Goal: Task Accomplishment & Management: Complete application form

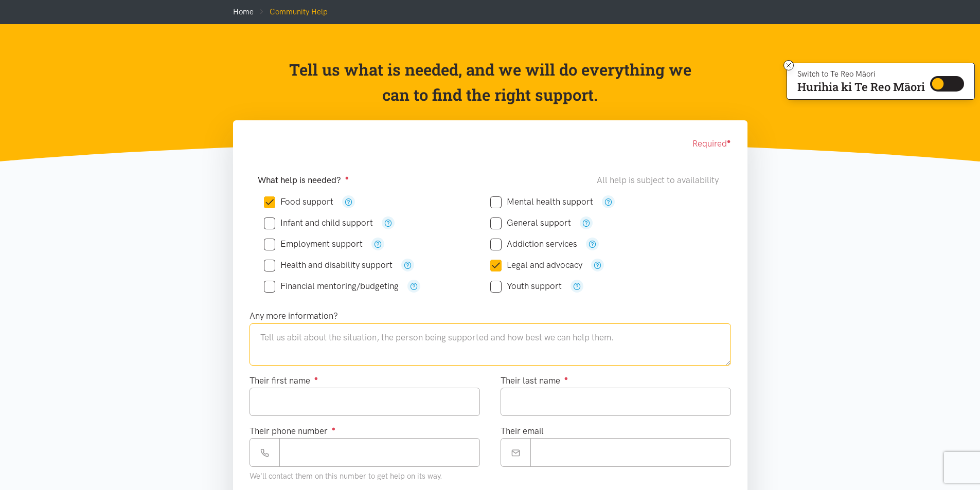
click at [281, 341] on textarea at bounding box center [491, 345] width 482 height 42
click at [259, 332] on textarea at bounding box center [491, 345] width 482 height 42
type textarea "[PERSON_NAME] barely has any money left over after he pays his bills"
click at [267, 395] on input "Their first name ●" at bounding box center [365, 402] width 230 height 28
type input "******"
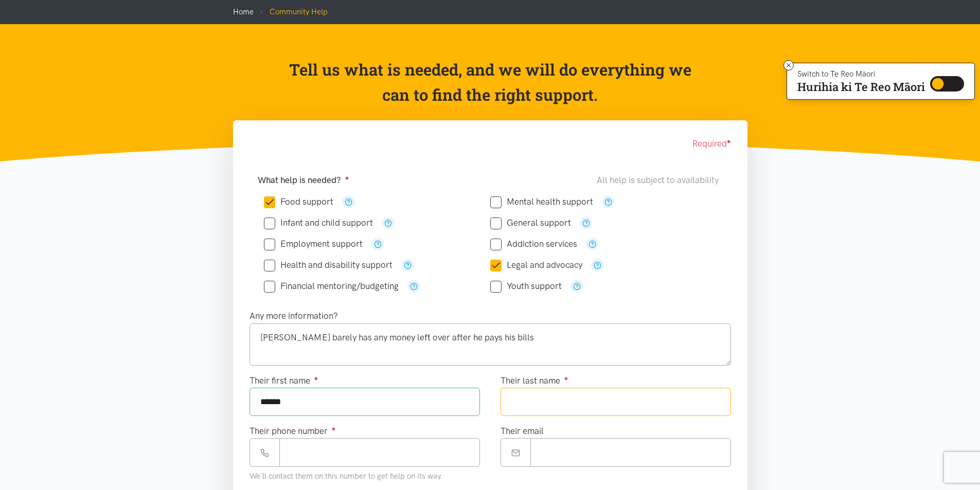
click at [564, 399] on input "Their last name ●" at bounding box center [616, 402] width 230 height 28
type input "****"
click at [351, 453] on input "Their phone number ●" at bounding box center [379, 452] width 201 height 28
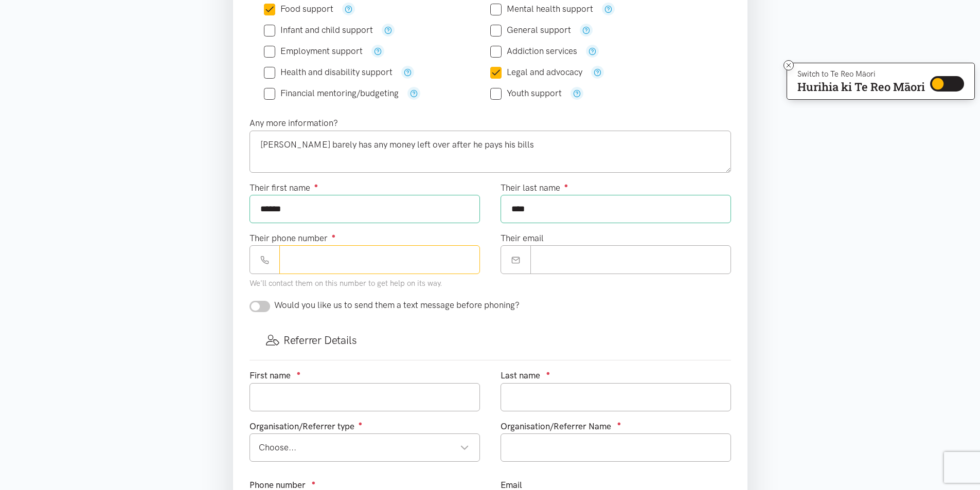
scroll to position [287, 0]
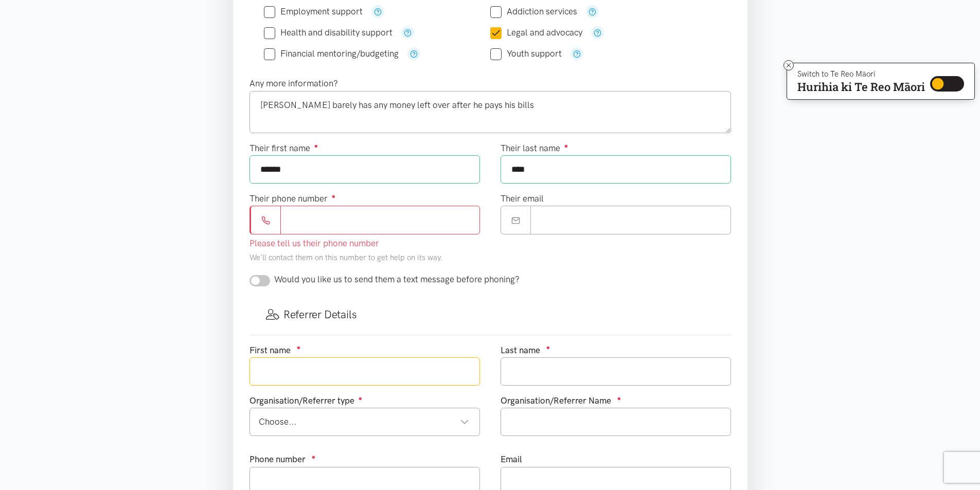
click at [280, 358] on input "text" at bounding box center [365, 372] width 230 height 28
type input "[PERSON_NAME]"
click at [533, 375] on input "text" at bounding box center [616, 372] width 230 height 28
click at [463, 421] on div "Choose..." at bounding box center [364, 422] width 210 height 14
type input "[PERSON_NAME]"
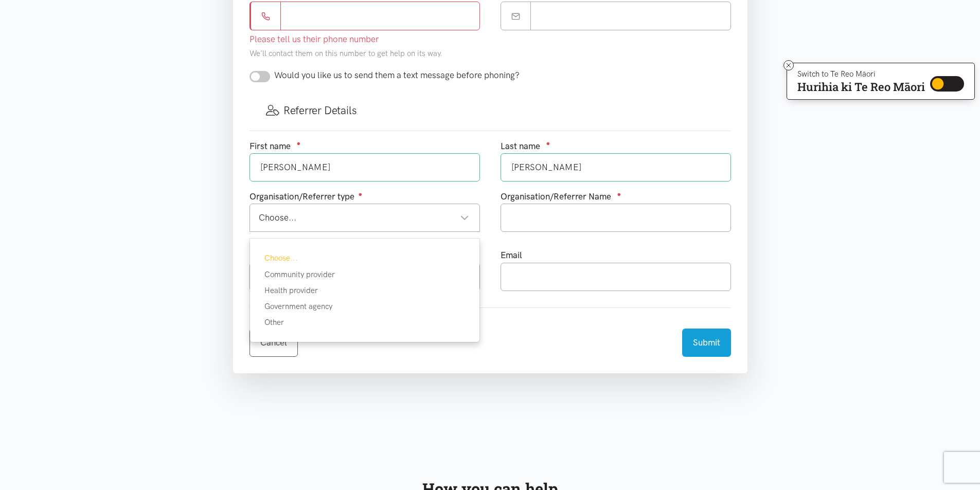
scroll to position [542, 0]
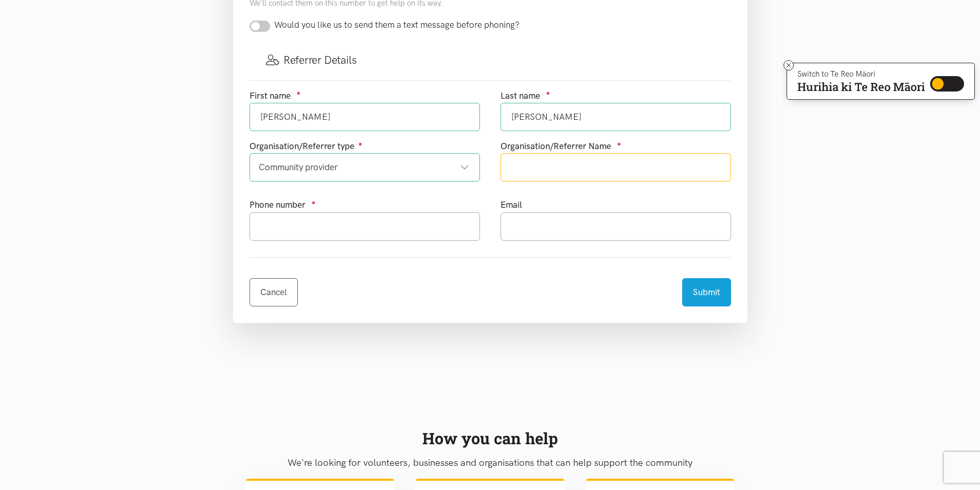
click at [577, 168] on input "text" at bounding box center [616, 167] width 230 height 28
type input "[PERSON_NAME]"
click at [288, 228] on input "text" at bounding box center [365, 226] width 230 height 28
type input "0272933533"
click at [520, 229] on input "text" at bounding box center [616, 226] width 230 height 28
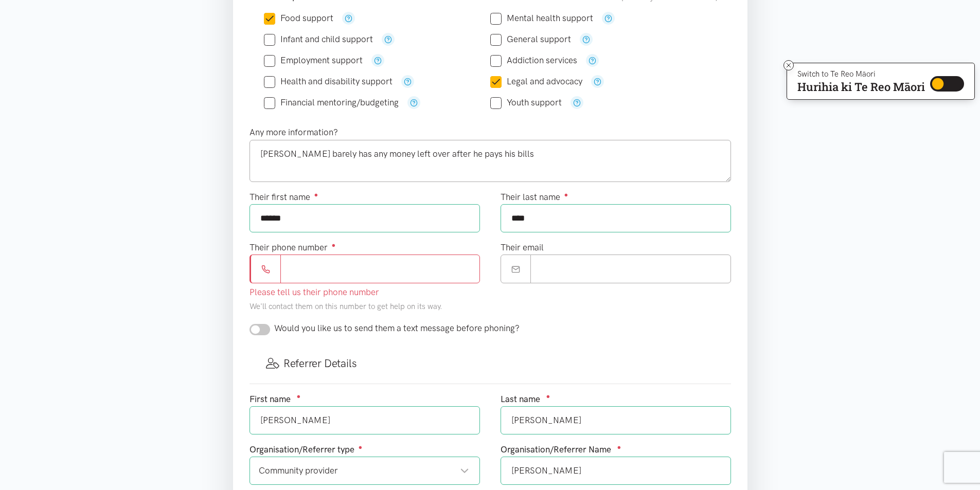
scroll to position [241, 0]
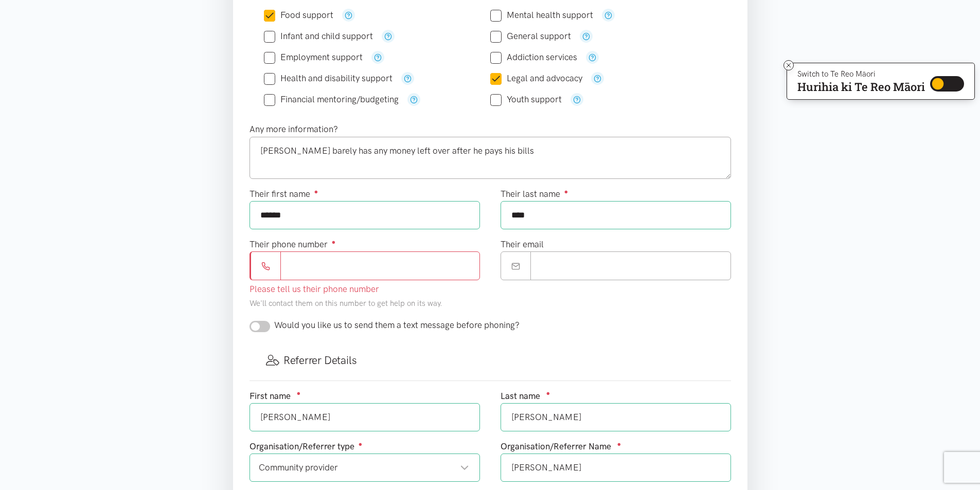
type input "[PERSON_NAME][EMAIL_ADDRESS][DOMAIN_NAME]"
click at [515, 152] on textarea "[PERSON_NAME] barely has any money left over after he pays his bills" at bounding box center [491, 158] width 482 height 42
click at [414, 147] on textarea "[PERSON_NAME] barely has any money left over after he pays his bills" at bounding box center [491, 158] width 482 height 42
click at [539, 152] on textarea "[PERSON_NAME] barely has any money left to rub together after he pays his bills" at bounding box center [491, 158] width 482 height 42
click at [606, 152] on textarea "[PERSON_NAME] barely has any money left to rub together after he pays his rent …" at bounding box center [491, 158] width 482 height 42
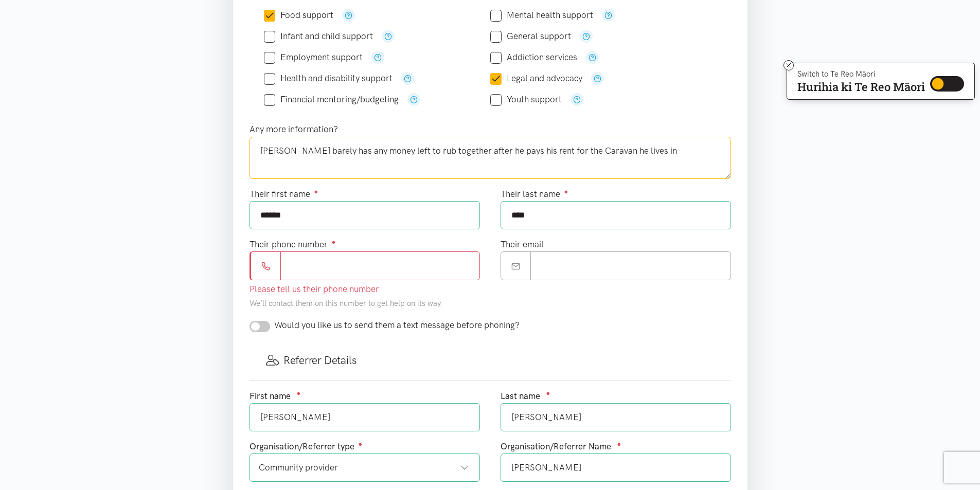
click at [660, 151] on textarea "[PERSON_NAME] barely has any money left to rub together after he pays his rent …" at bounding box center [491, 158] width 482 height 42
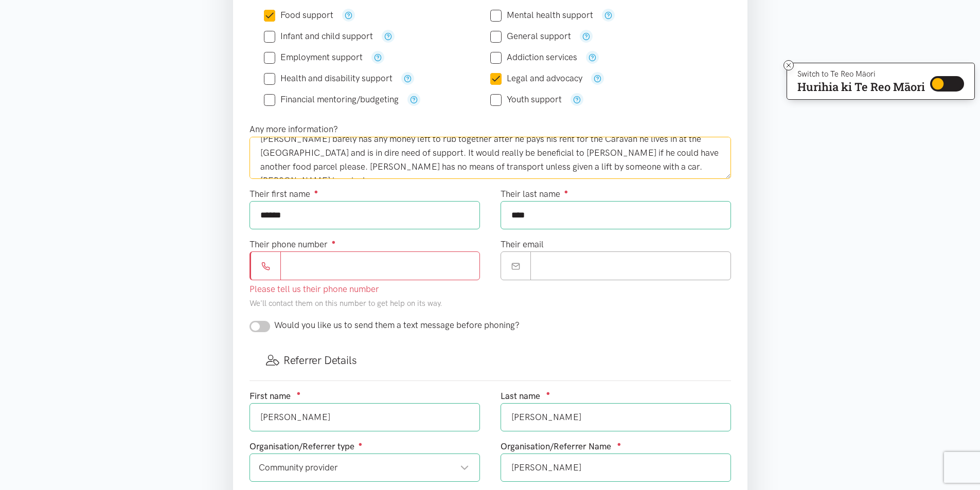
scroll to position [14, 0]
click at [613, 166] on textarea "[PERSON_NAME] barely has any money left to rub together after he pays his rent …" at bounding box center [491, 158] width 482 height 42
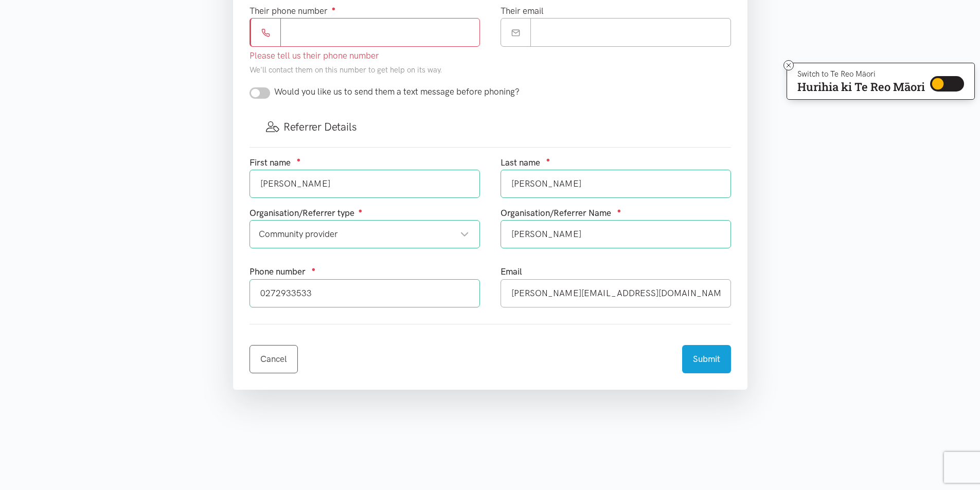
scroll to position [557, 0]
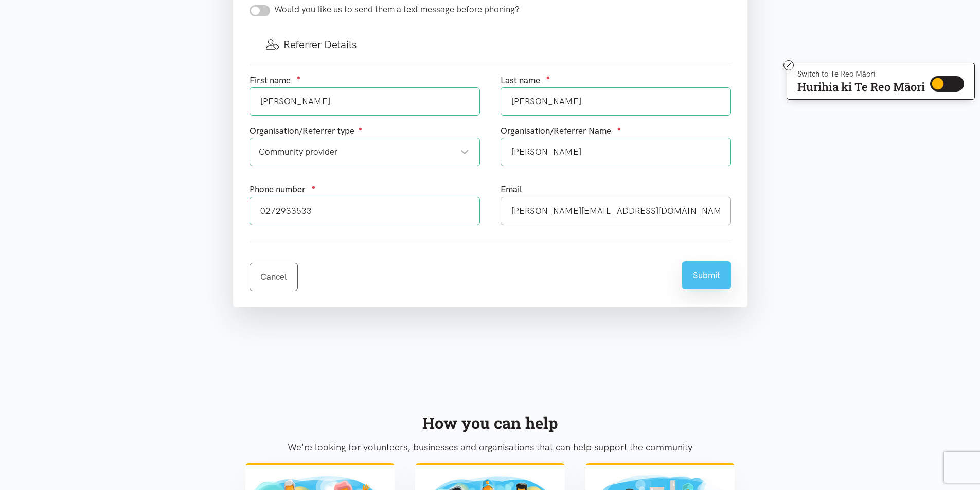
type textarea "[PERSON_NAME] barely has any money left to rub together after he pays his rent …"
click at [705, 274] on button "Submit" at bounding box center [706, 275] width 49 height 28
click at [705, 271] on button "Submit" at bounding box center [706, 275] width 49 height 28
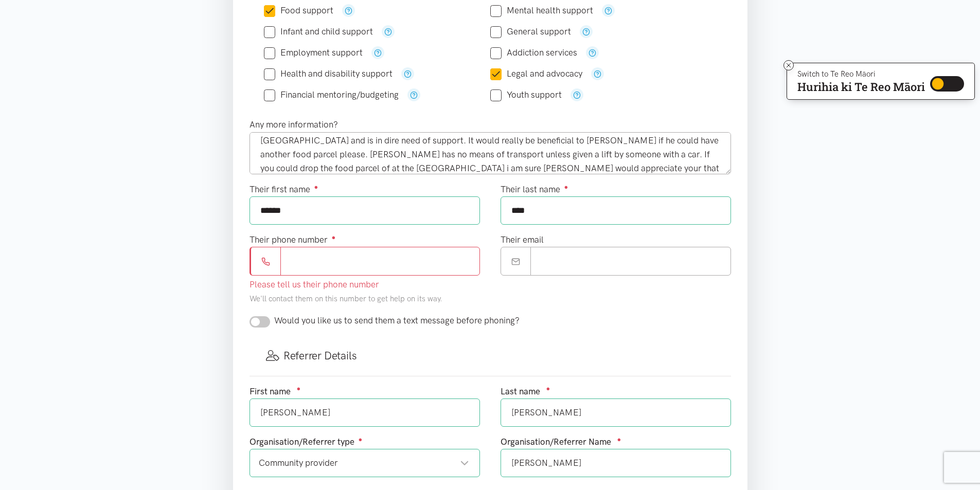
scroll to position [282, 0]
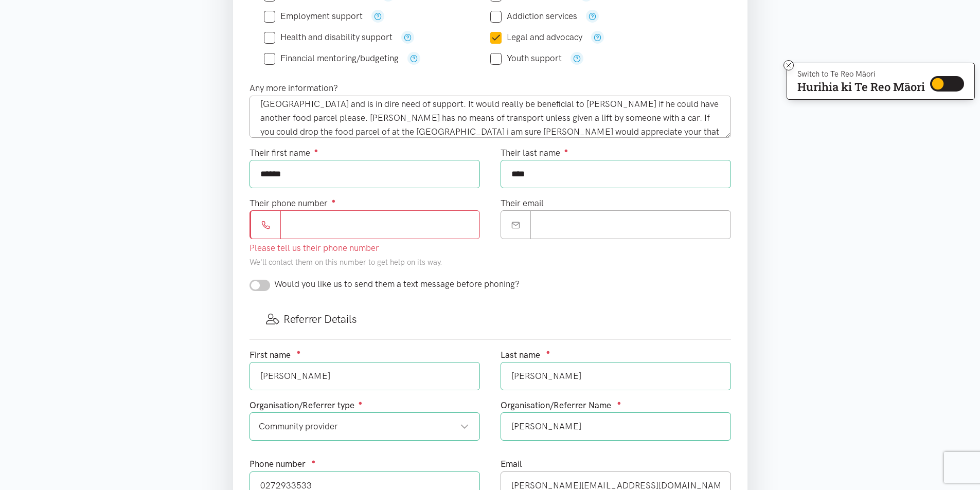
click at [350, 221] on input "Their phone number ●" at bounding box center [380, 224] width 200 height 28
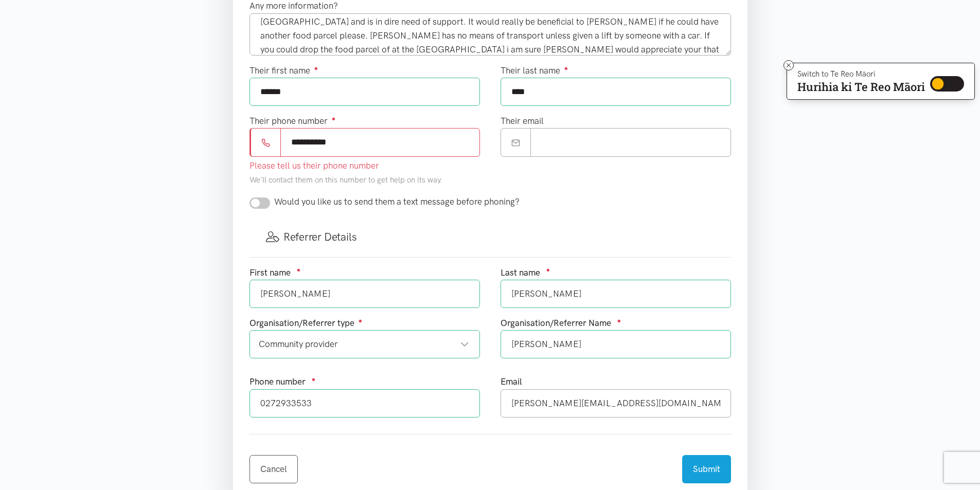
scroll to position [376, 0]
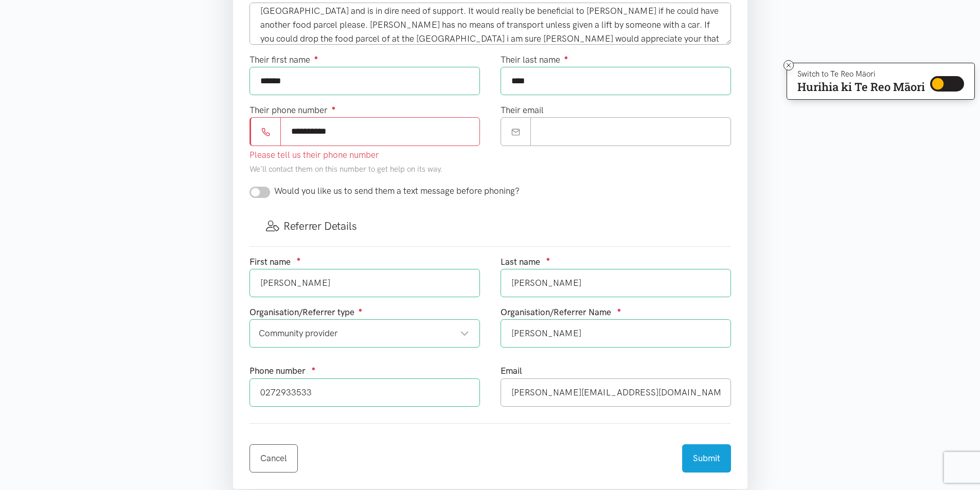
click at [303, 131] on input "**********" at bounding box center [380, 131] width 200 height 28
type input "**********"
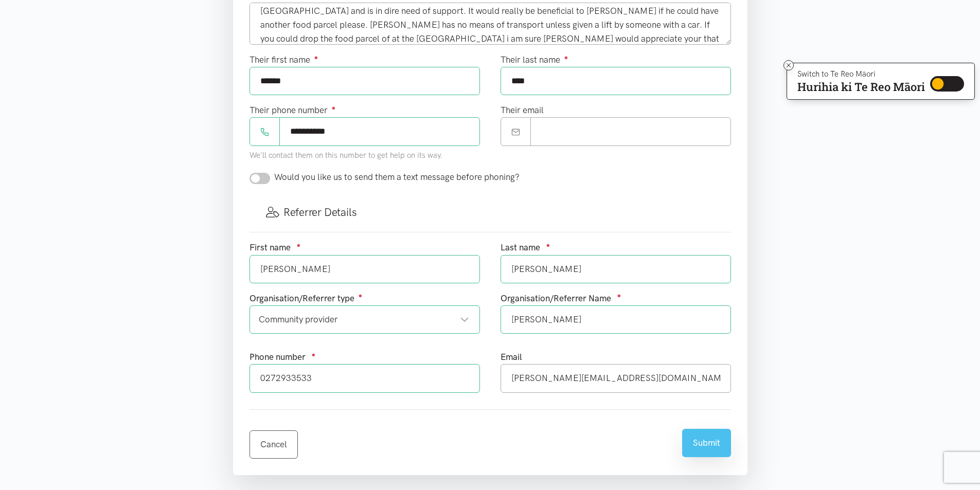
click at [700, 456] on button "Submit" at bounding box center [706, 443] width 49 height 28
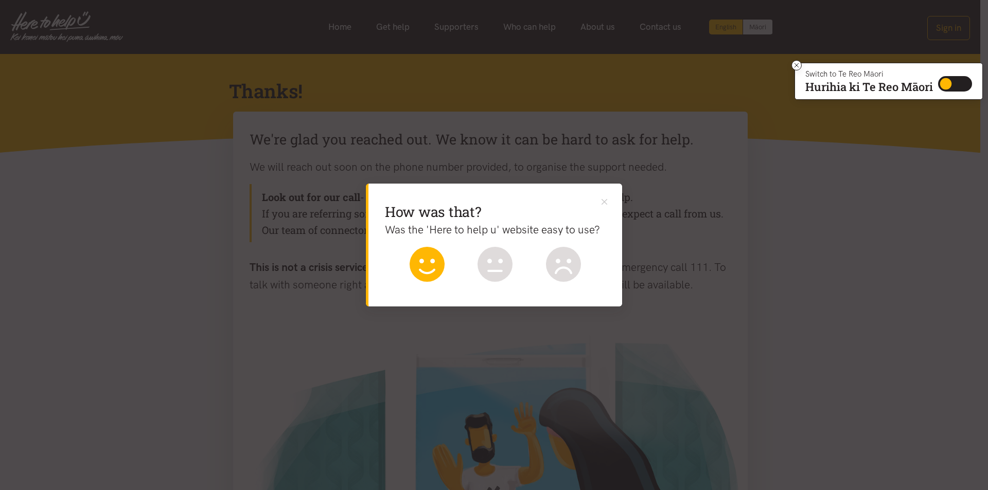
click at [430, 264] on icon at bounding box center [427, 264] width 35 height 35
